Goal: Find specific page/section: Find specific page/section

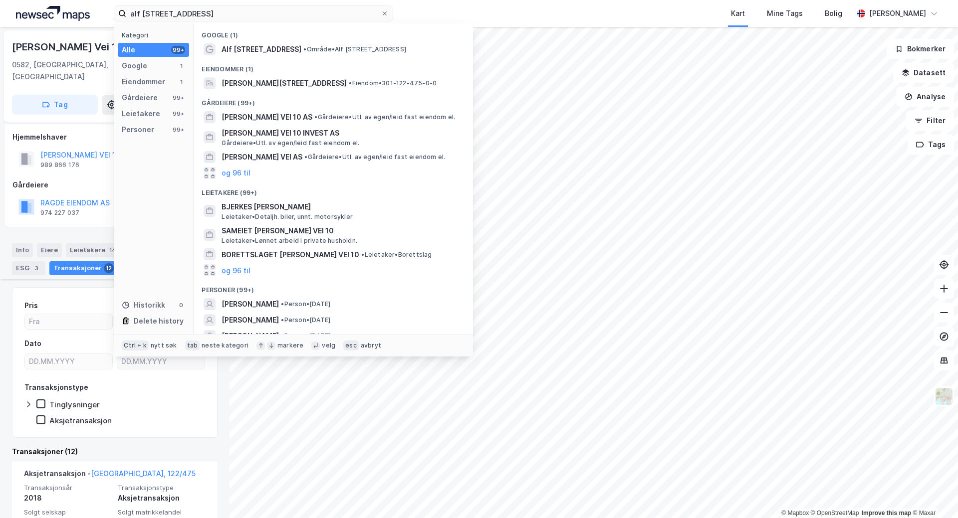
scroll to position [998, 0]
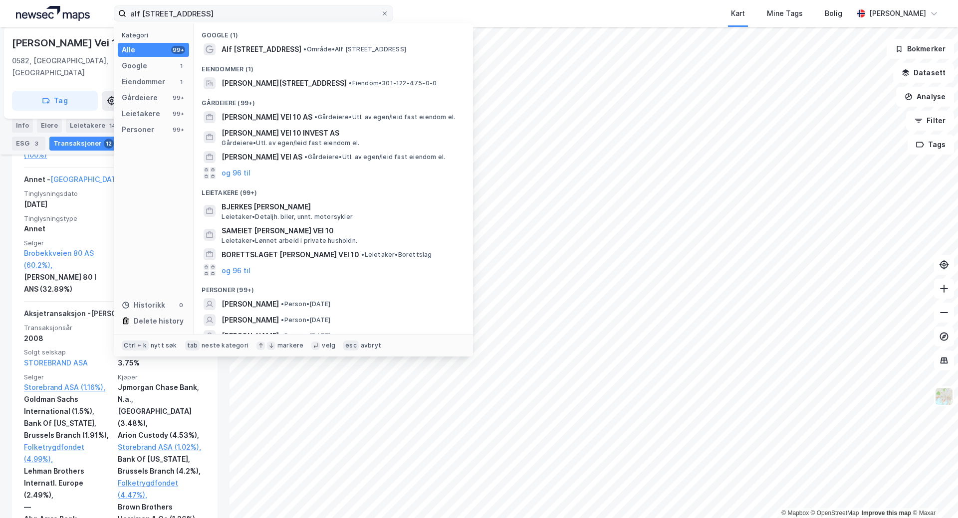
click at [244, 15] on input "alf [STREET_ADDRESS]" at bounding box center [253, 13] width 254 height 15
click at [267, 88] on span "[PERSON_NAME][STREET_ADDRESS]" at bounding box center [284, 83] width 125 height 12
